Goal: Information Seeking & Learning: Learn about a topic

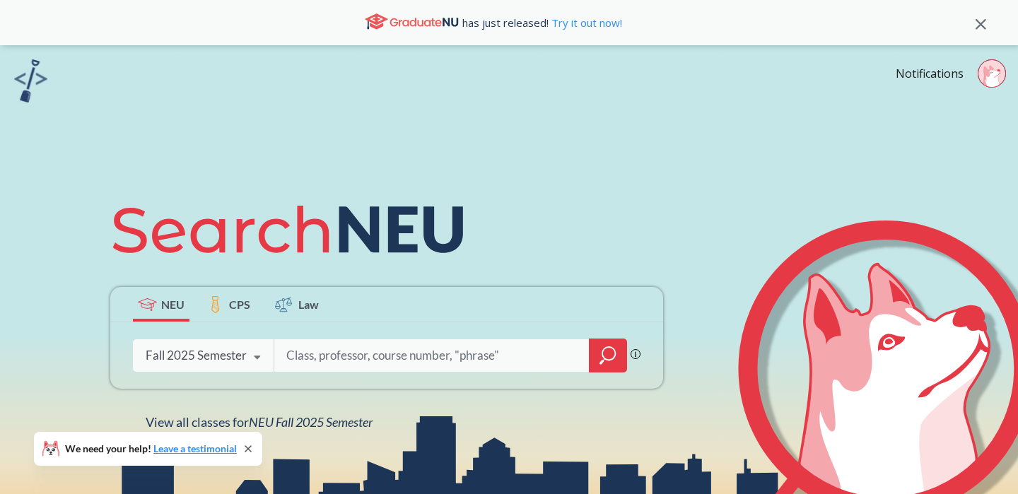
click at [335, 356] on input "search" at bounding box center [432, 356] width 294 height 30
type input "fina 2201"
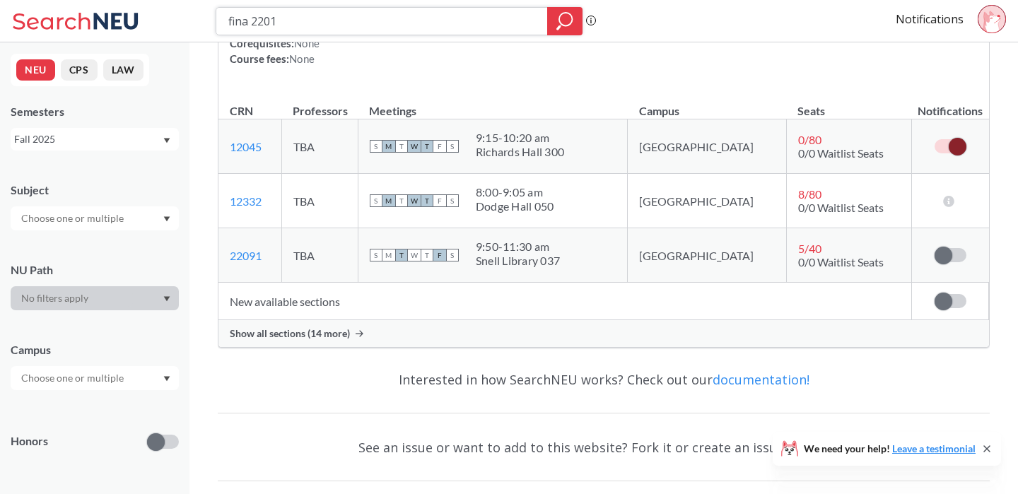
scroll to position [301, 0]
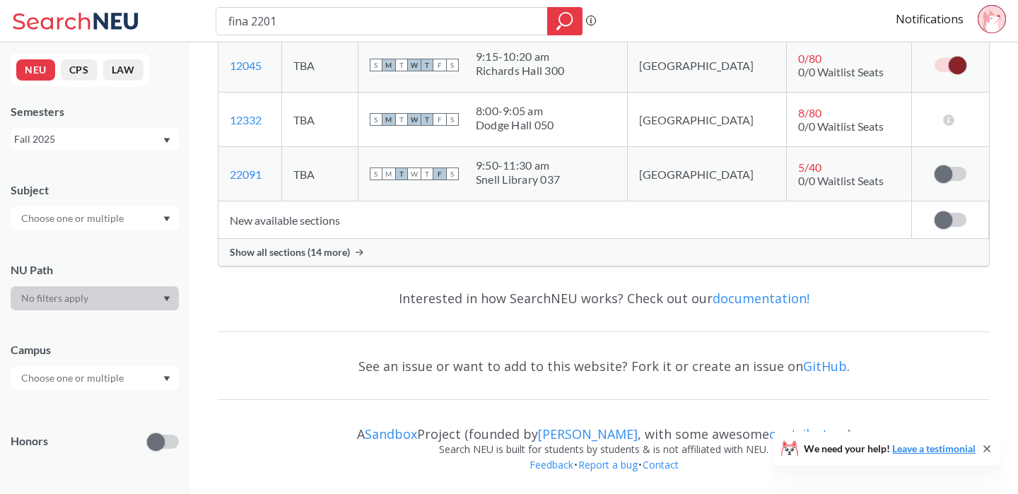
click at [322, 254] on span "Show all sections (14 more)" at bounding box center [290, 252] width 120 height 13
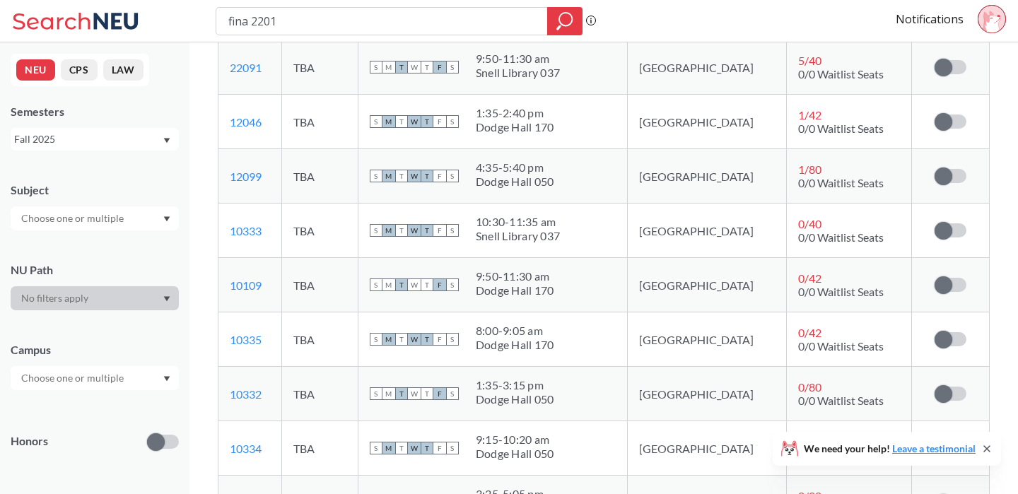
scroll to position [424, 0]
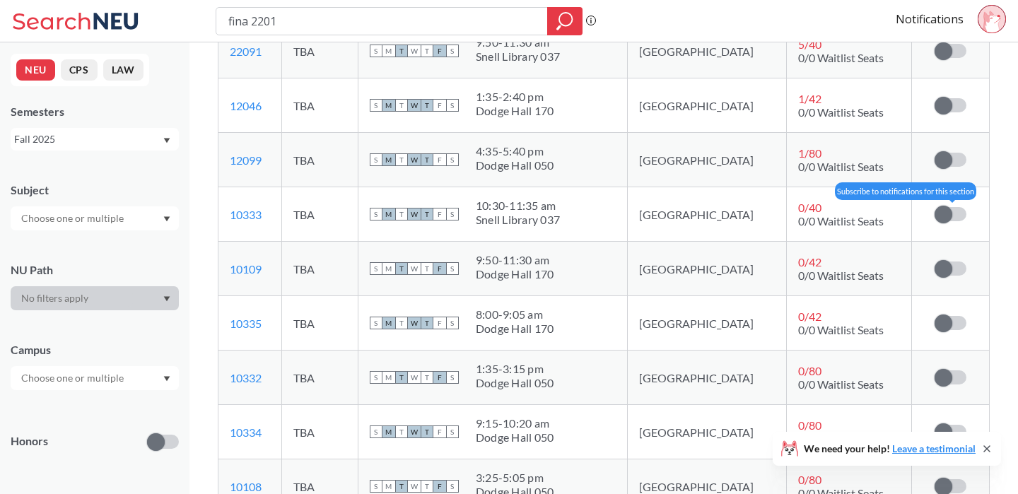
click at [945, 213] on span at bounding box center [944, 215] width 18 height 18
click at [935, 207] on input "checkbox" at bounding box center [935, 207] width 0 height 0
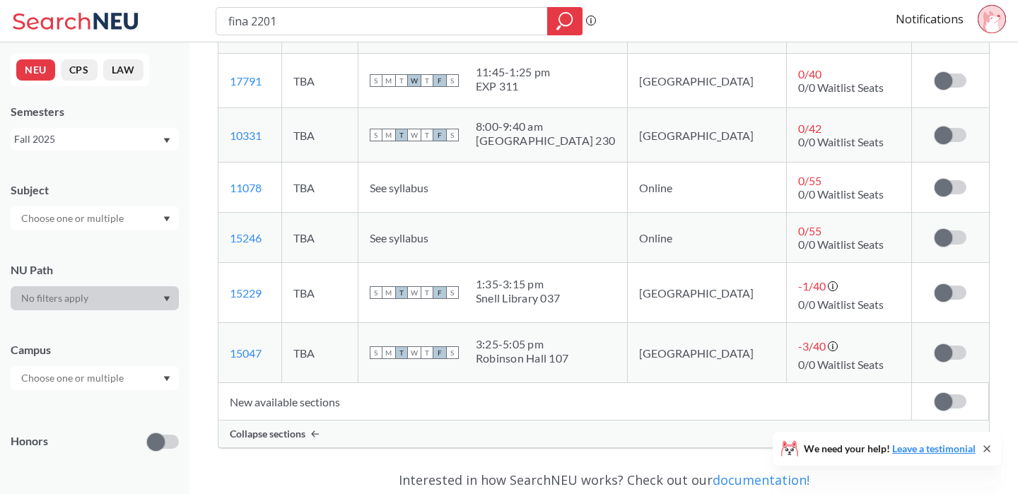
scroll to position [882, 0]
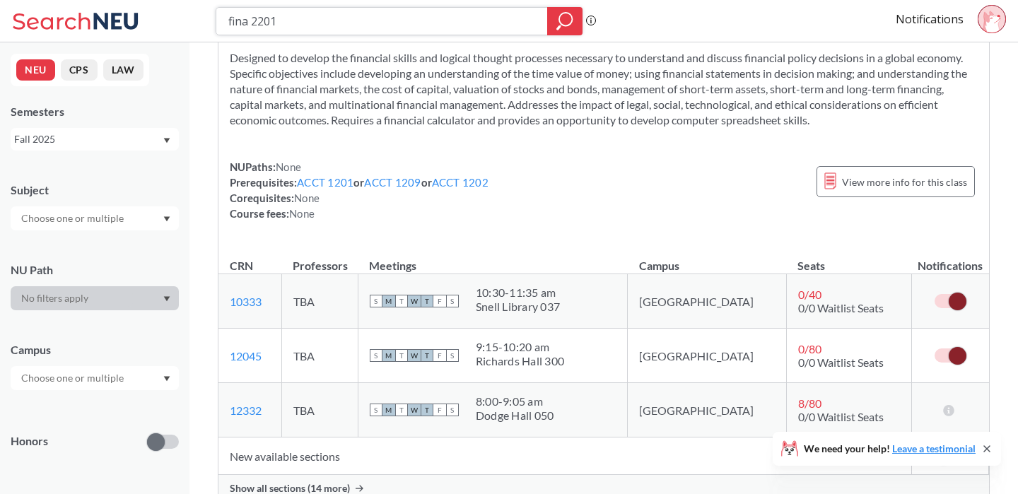
scroll to position [54, 0]
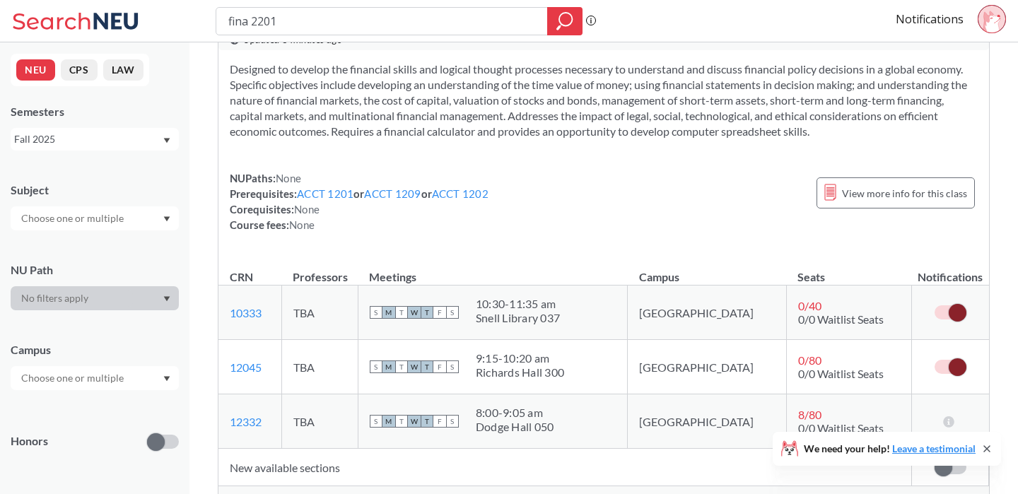
click at [978, 28] on icon at bounding box center [992, 19] width 28 height 28
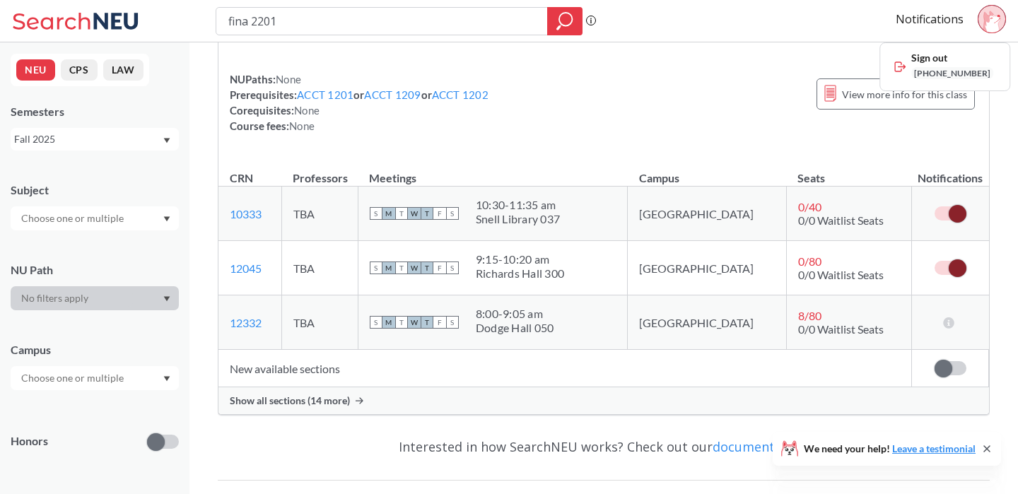
scroll to position [152, 0]
click at [290, 403] on span "Show all sections (14 more)" at bounding box center [290, 401] width 120 height 13
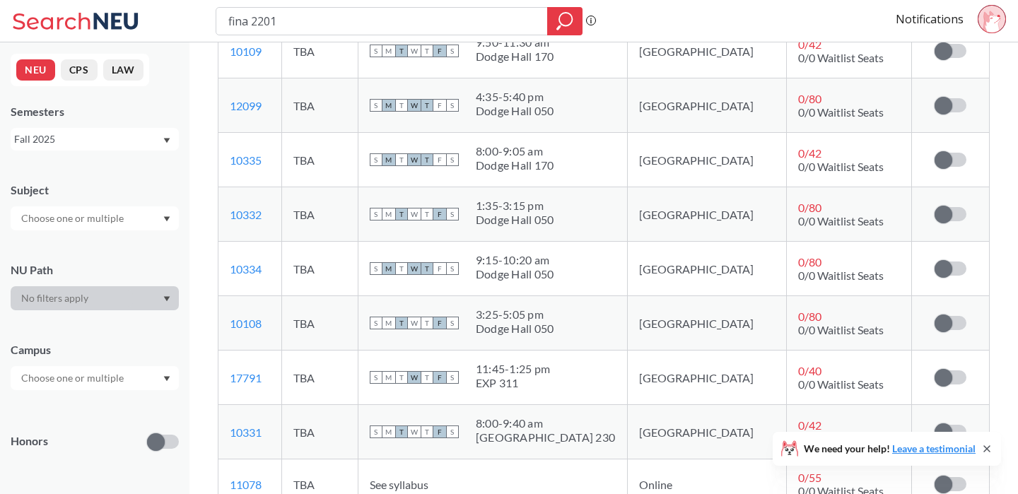
scroll to position [0, 0]
